Goal: Information Seeking & Learning: Learn about a topic

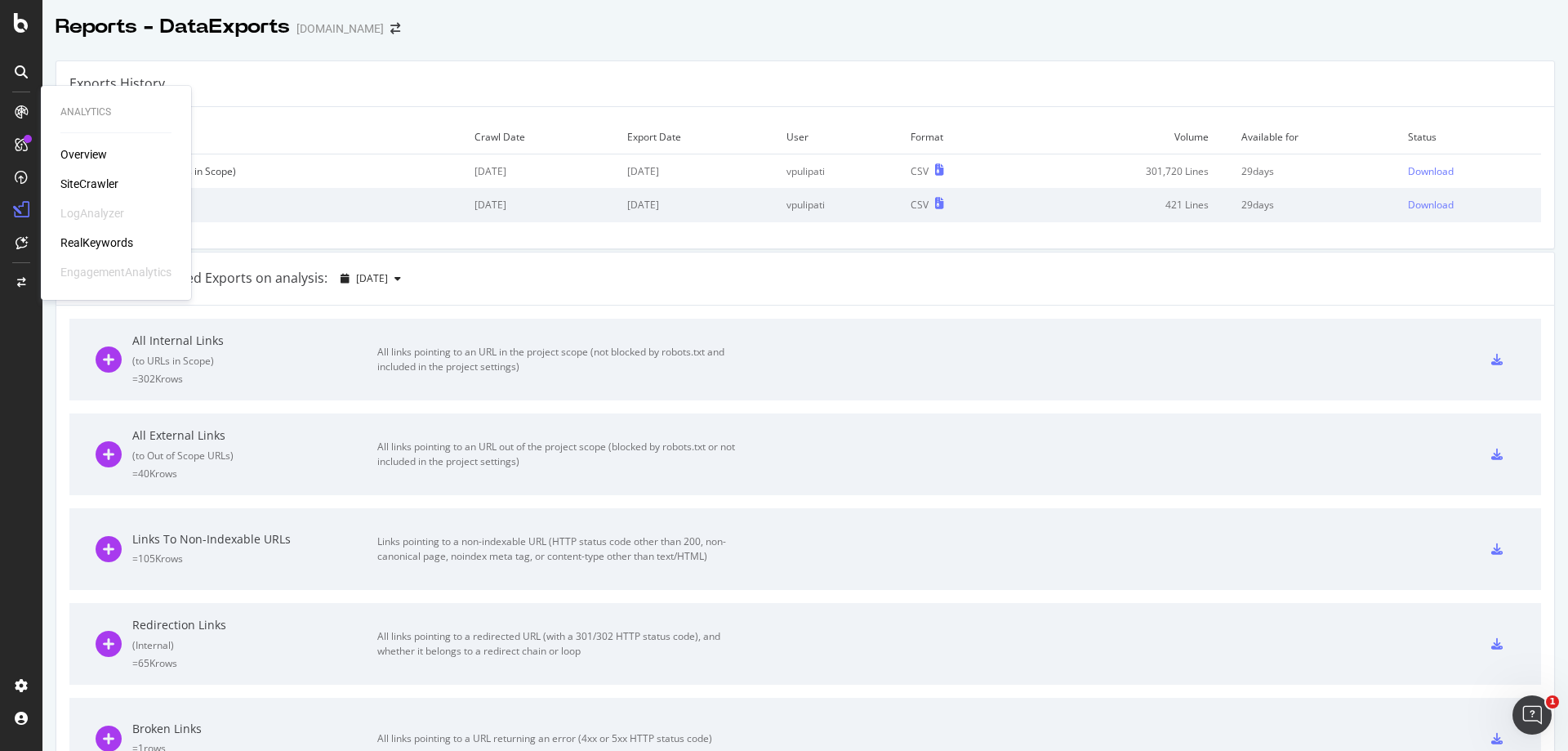
click at [88, 177] on div "SiteCrawler" at bounding box center [90, 184] width 58 height 16
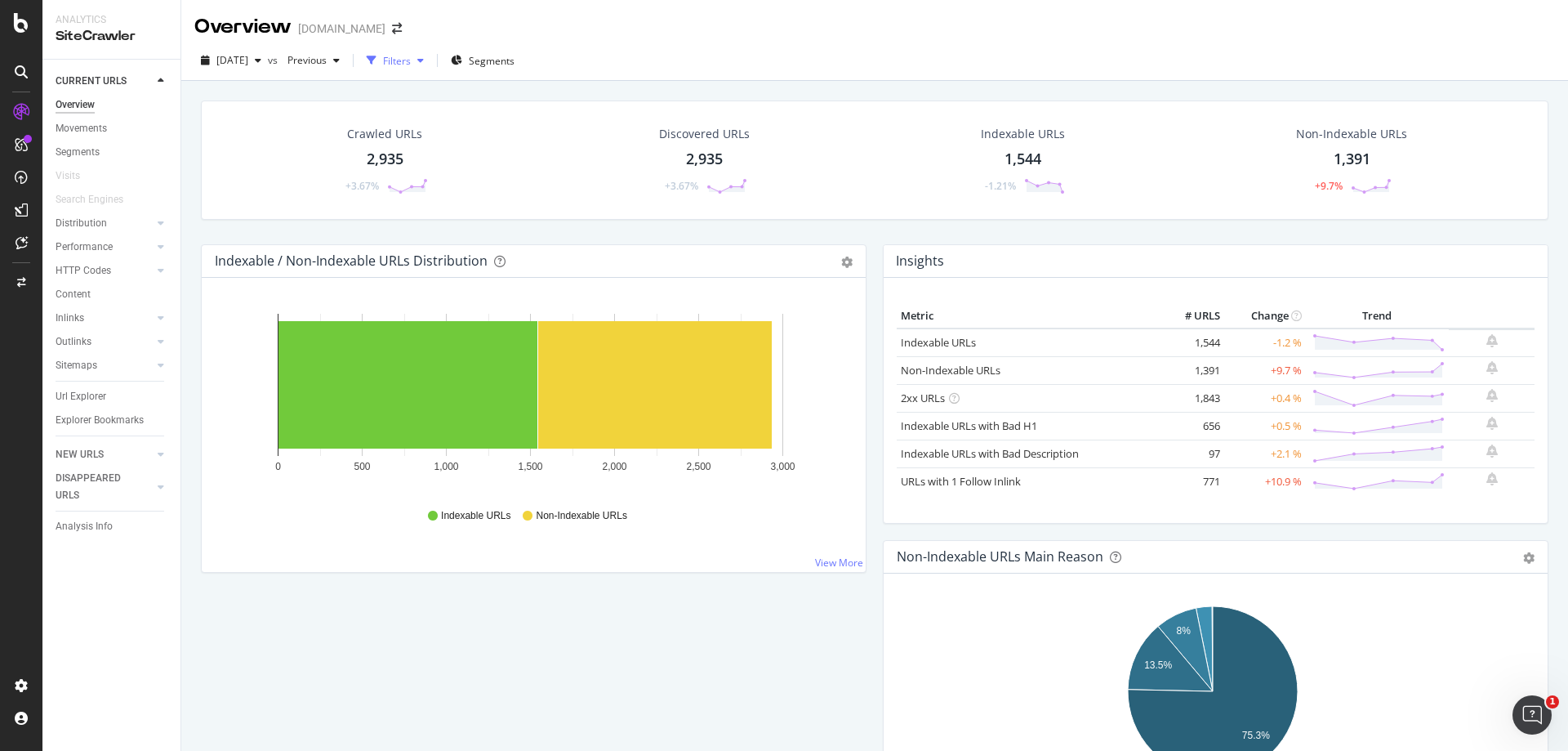
click at [411, 61] on div "Filters" at bounding box center [397, 61] width 28 height 14
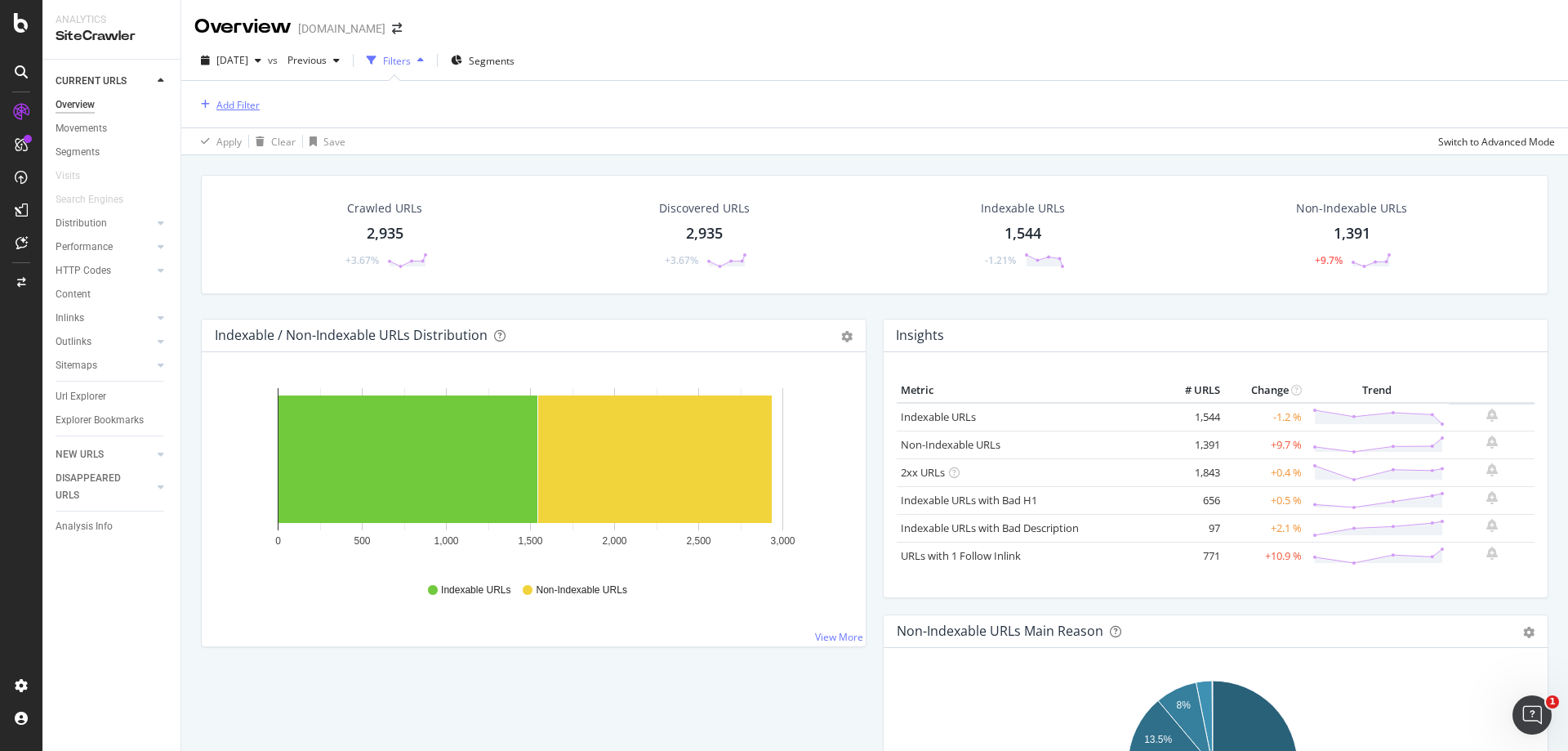
click at [241, 104] on div "Add Filter" at bounding box center [238, 104] width 44 height 14
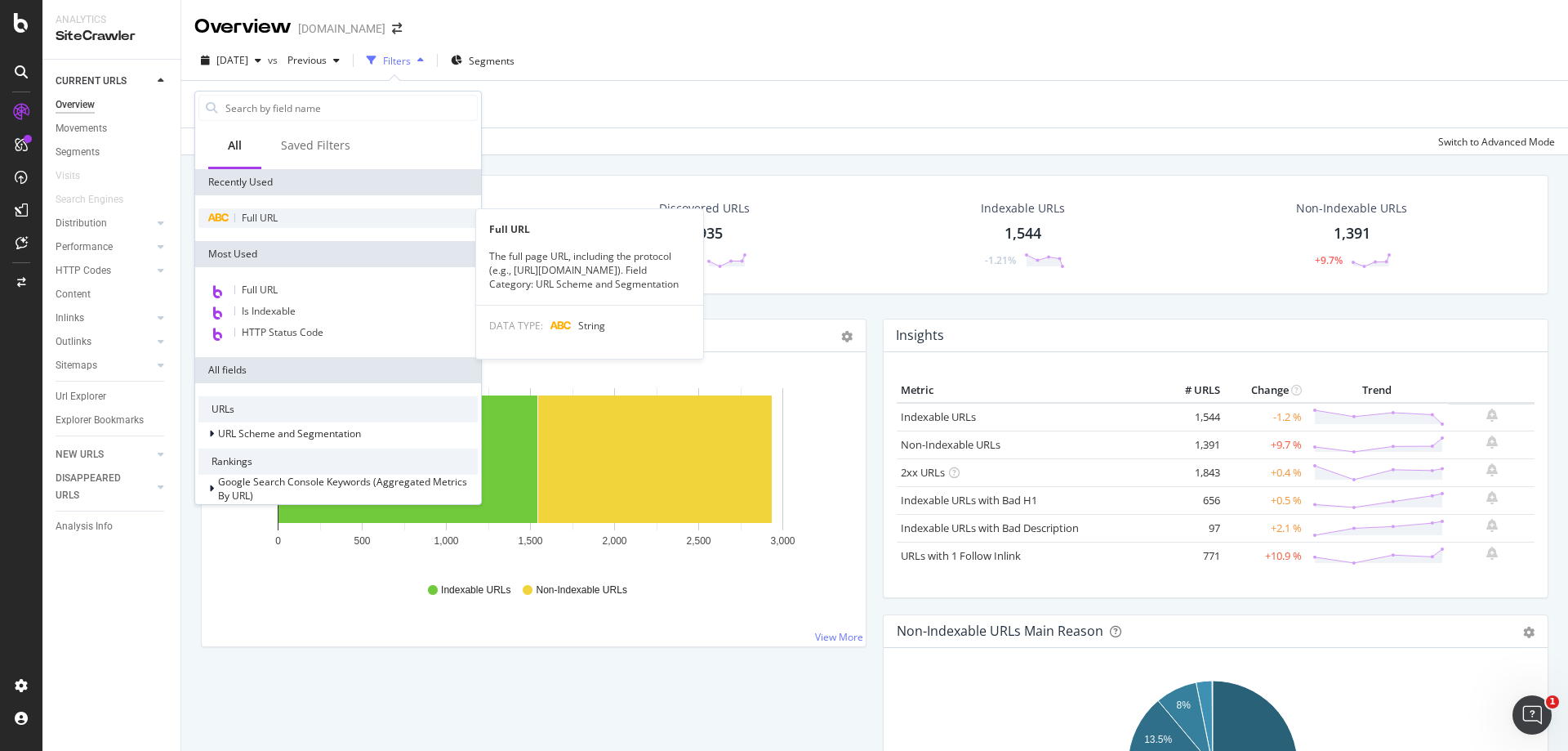
click at [264, 222] on span "Full URL" at bounding box center [260, 218] width 36 height 14
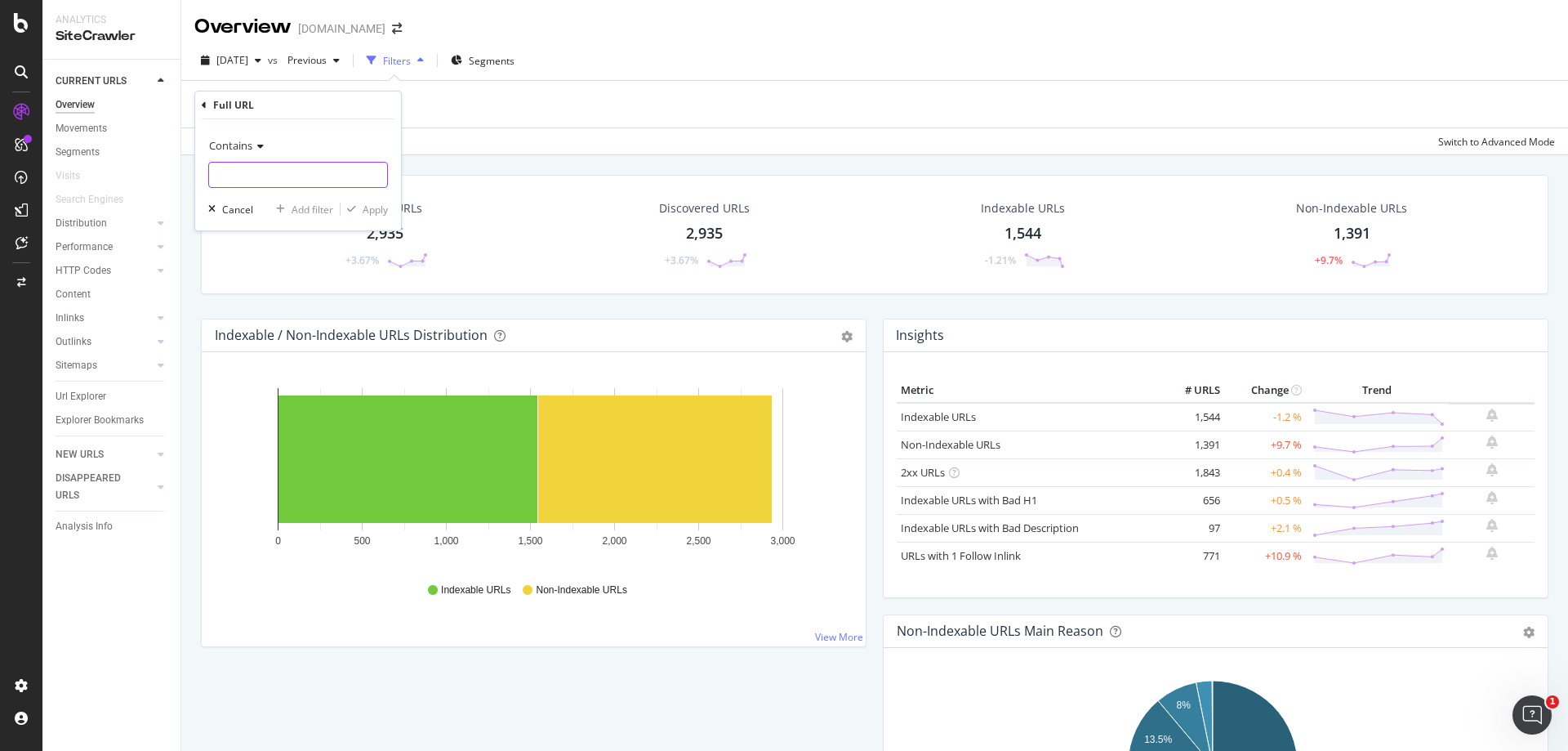
click at [280, 169] on input "text" at bounding box center [298, 175] width 178 height 26
paste input "[URL][DOMAIN_NAME]"
type input "[URL][DOMAIN_NAME]"
drag, startPoint x: 368, startPoint y: 205, endPoint x: 489, endPoint y: 214, distance: 121.3
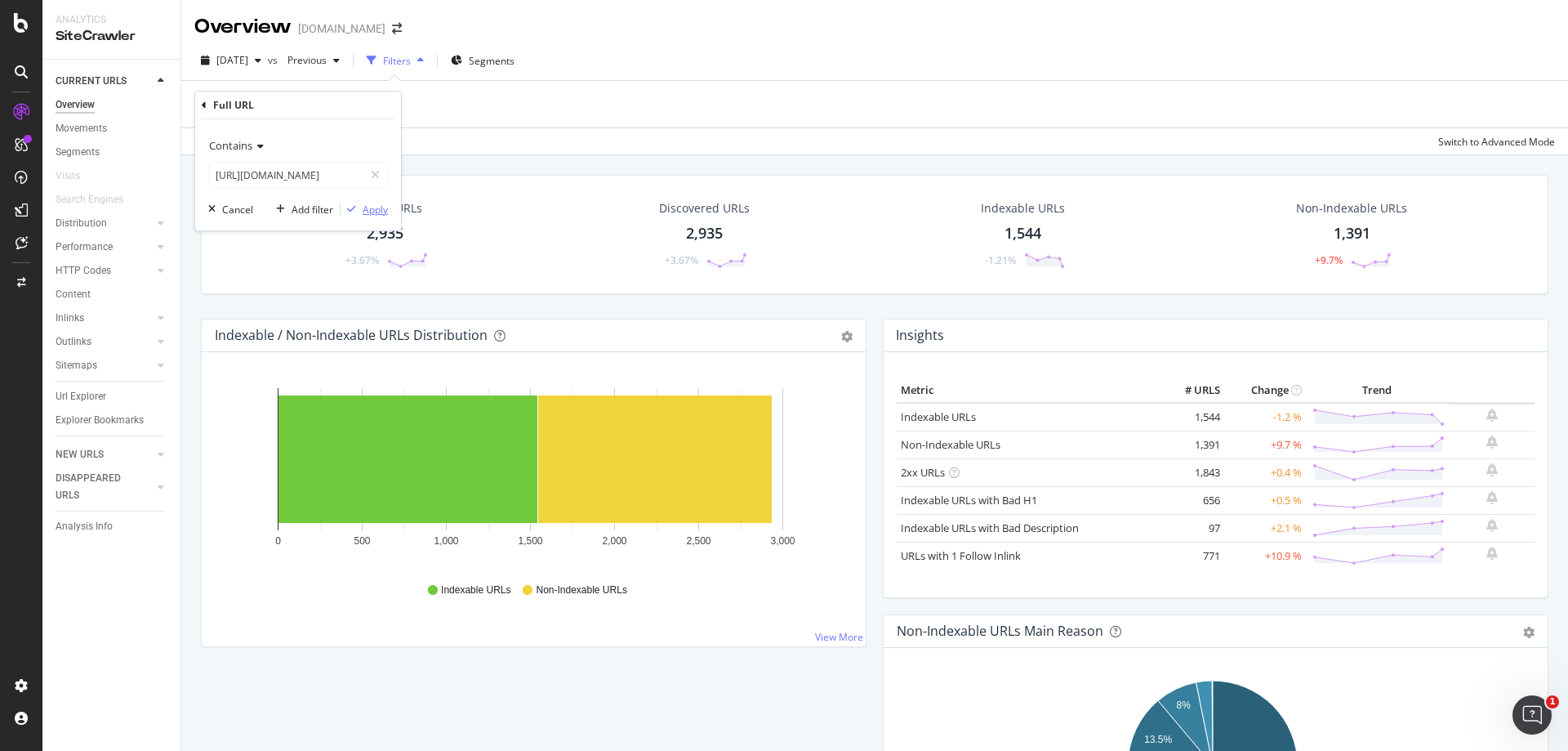
click at [368, 205] on div "Apply" at bounding box center [375, 210] width 25 height 14
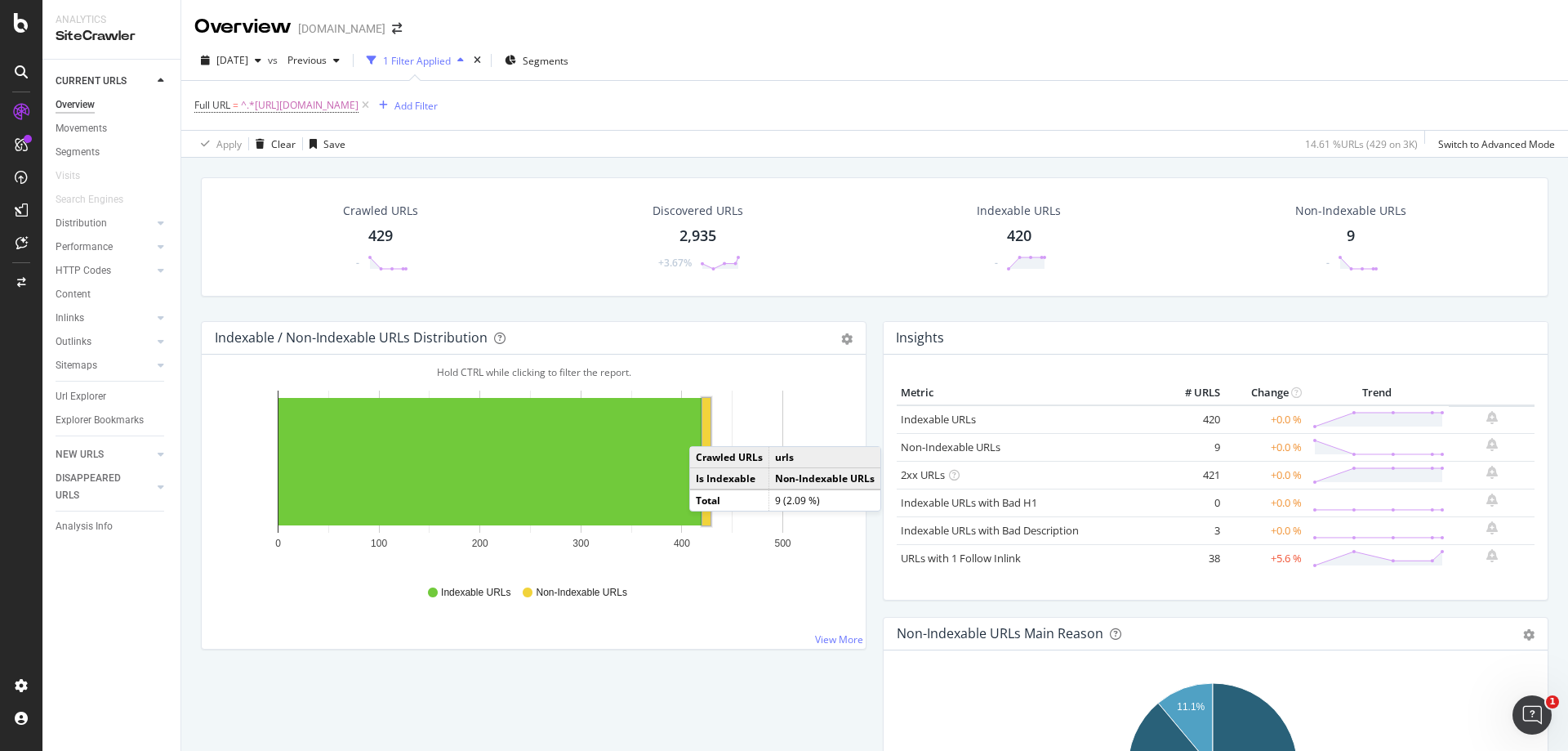
click at [706, 430] on rect "A chart." at bounding box center [706, 461] width 8 height 127
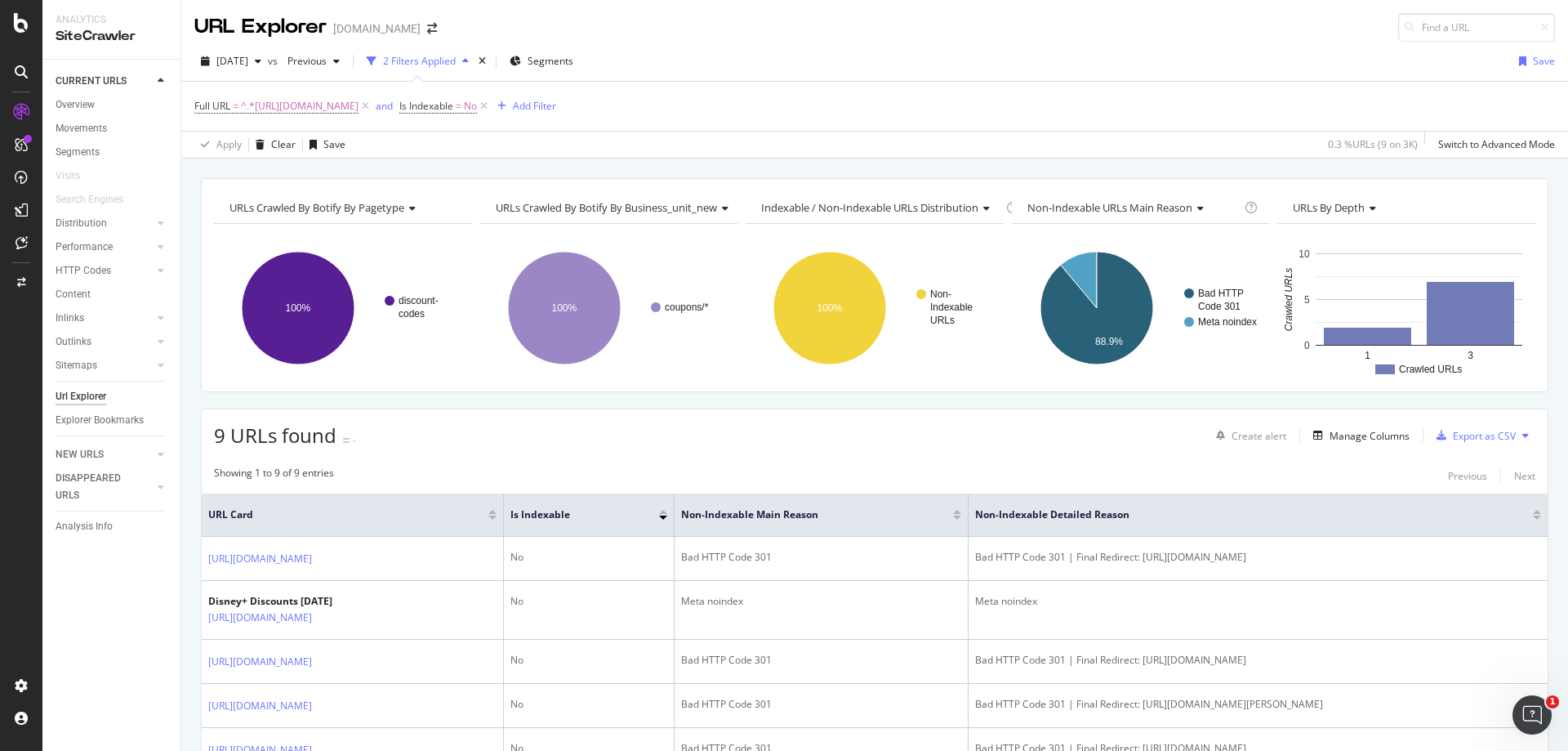
click at [987, 62] on div "[DATE] vs Previous 2 Filters Applied Segments Save" at bounding box center [875, 65] width 1387 height 33
click at [159, 270] on icon at bounding box center [161, 270] width 7 height 10
click at [80, 288] on div "Content" at bounding box center [73, 294] width 35 height 17
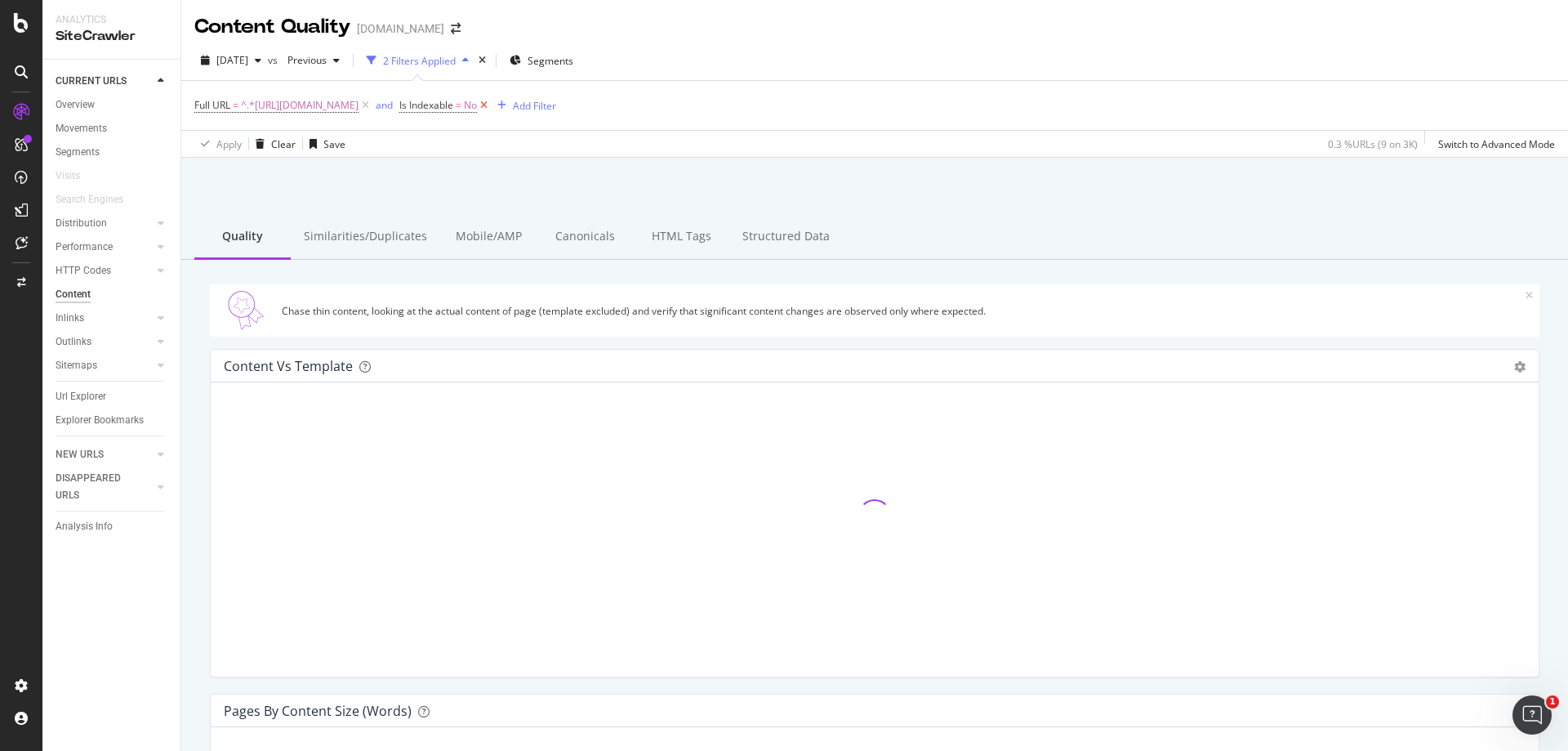
click at [491, 104] on icon at bounding box center [484, 105] width 14 height 16
